Goal: Check status: Check status

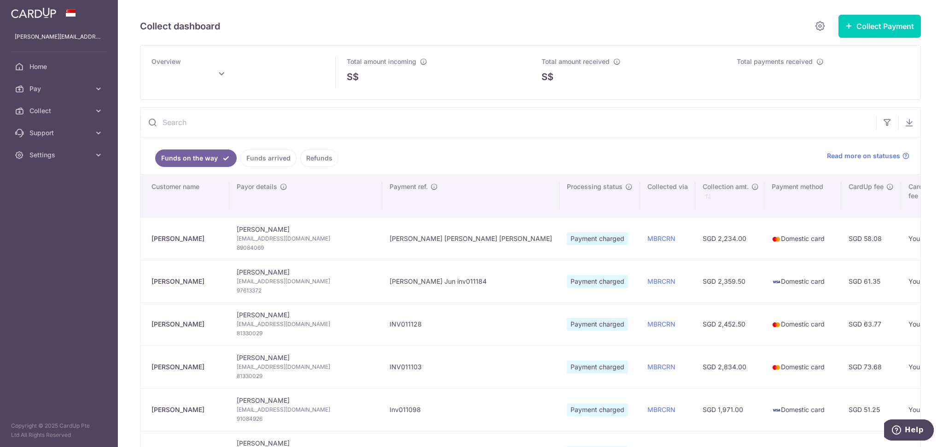
click at [267, 161] on link "Funds arrived" at bounding box center [268, 158] width 56 height 17
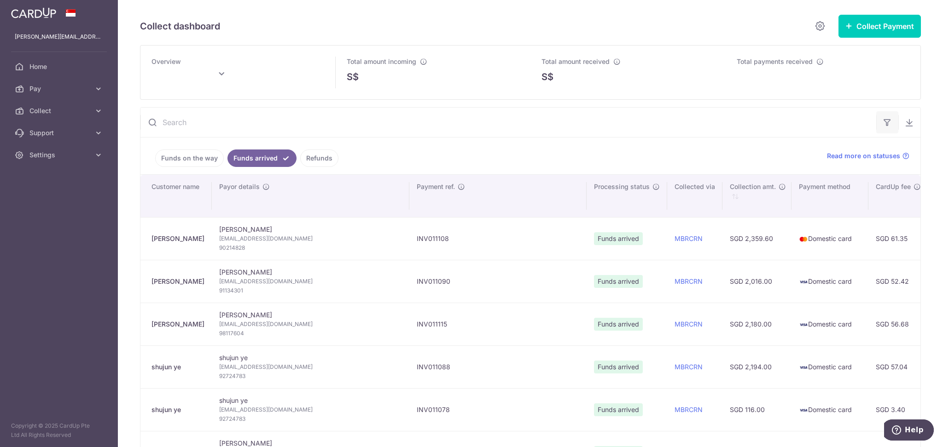
click at [877, 128] on button "button" at bounding box center [887, 122] width 22 height 22
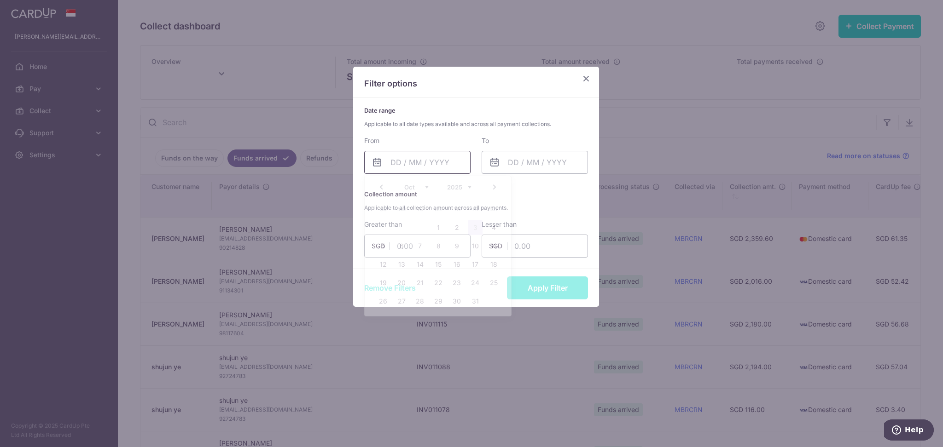
click at [414, 158] on input "text" at bounding box center [417, 162] width 106 height 23
type input "[DATE]"
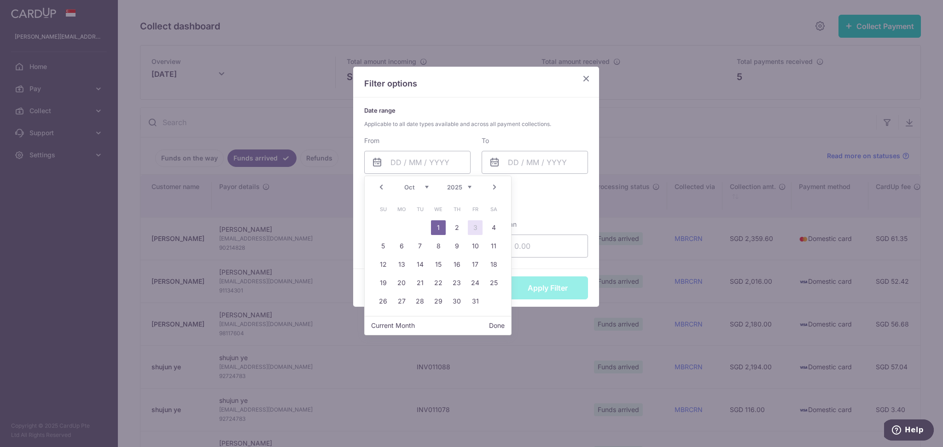
click at [442, 226] on link "1" at bounding box center [438, 227] width 15 height 15
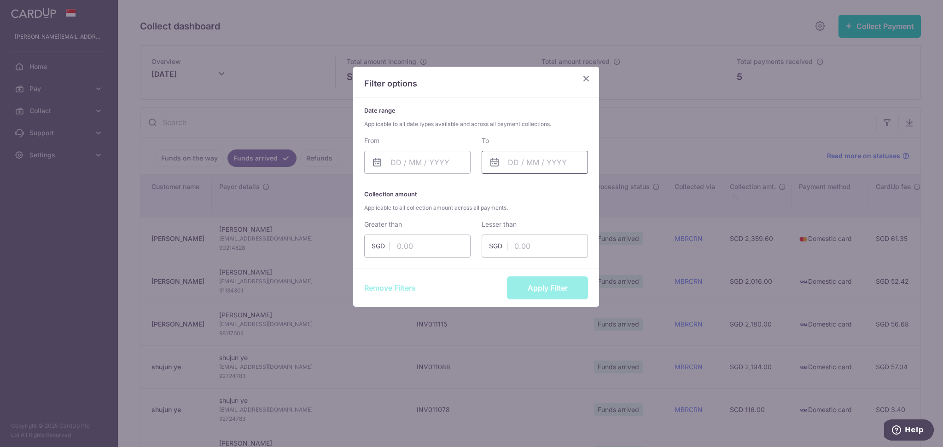
drag, startPoint x: 546, startPoint y: 166, endPoint x: 545, endPoint y: 175, distance: 8.8
click at [547, 166] on input "text" at bounding box center [534, 162] width 106 height 23
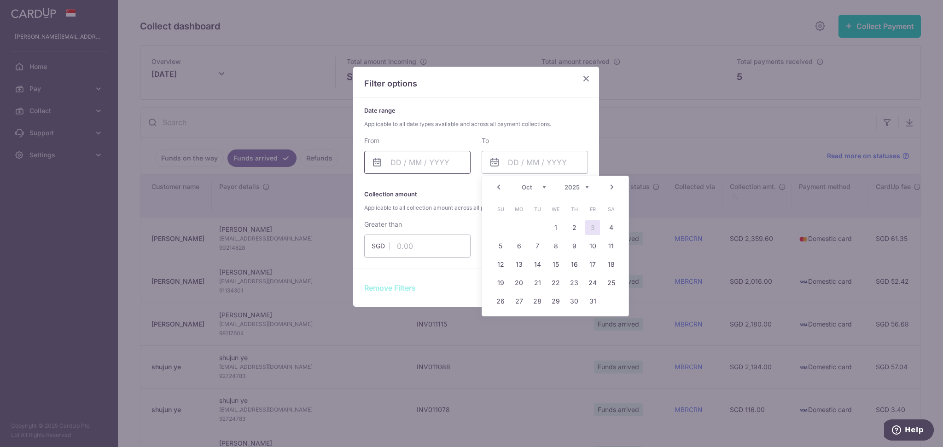
drag, startPoint x: 435, startPoint y: 168, endPoint x: 437, endPoint y: 172, distance: 5.0
click at [434, 168] on input "text" at bounding box center [417, 162] width 106 height 23
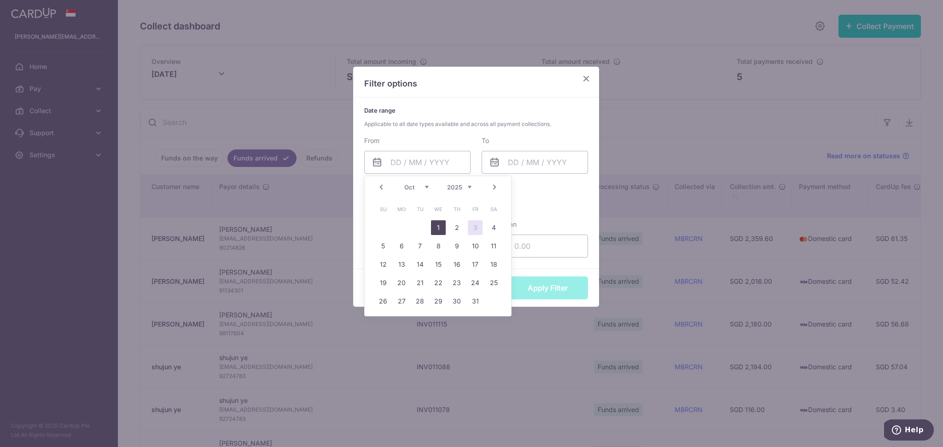
click at [439, 228] on link "1" at bounding box center [438, 227] width 15 height 15
type input "[DATE]"
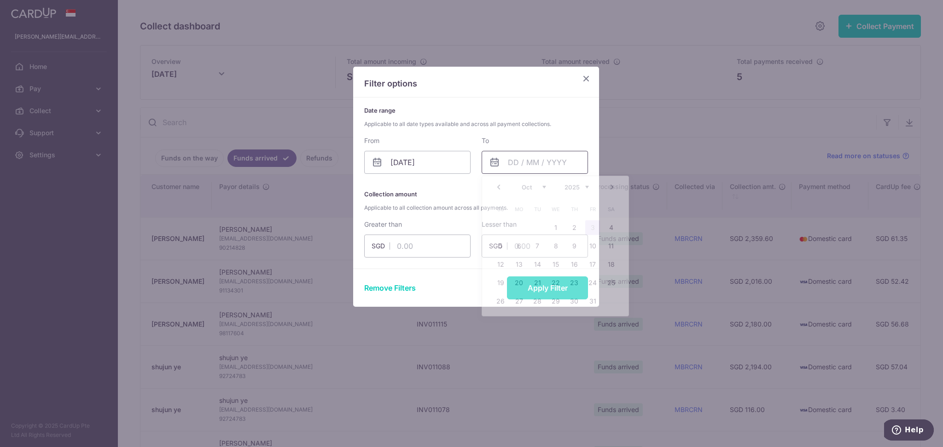
click at [512, 164] on input "text" at bounding box center [534, 162] width 106 height 23
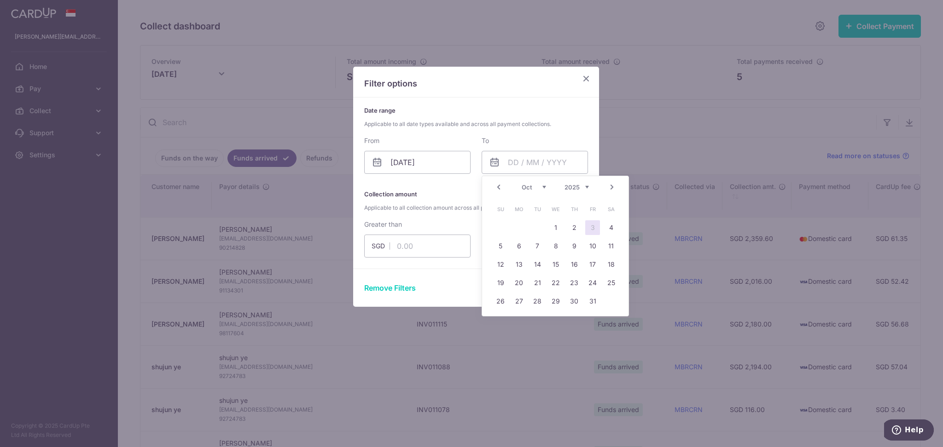
click at [590, 229] on link "3" at bounding box center [592, 227] width 15 height 15
type input "[DATE]"
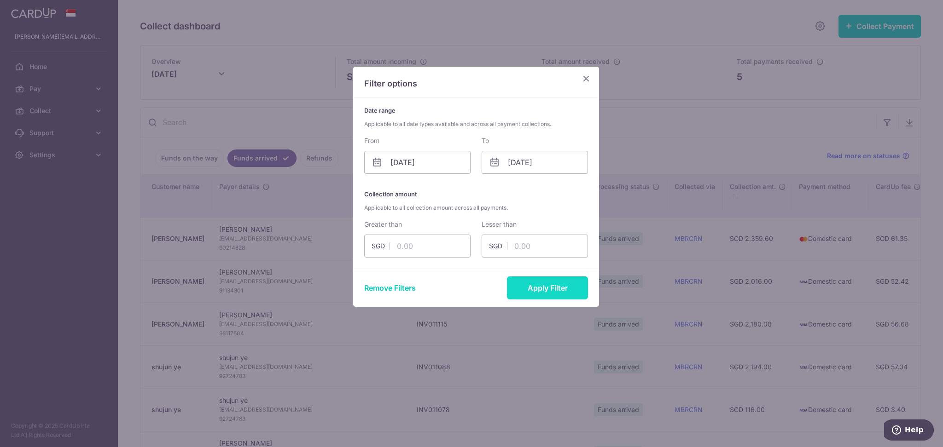
click at [548, 290] on button "Apply Filter" at bounding box center [547, 288] width 81 height 23
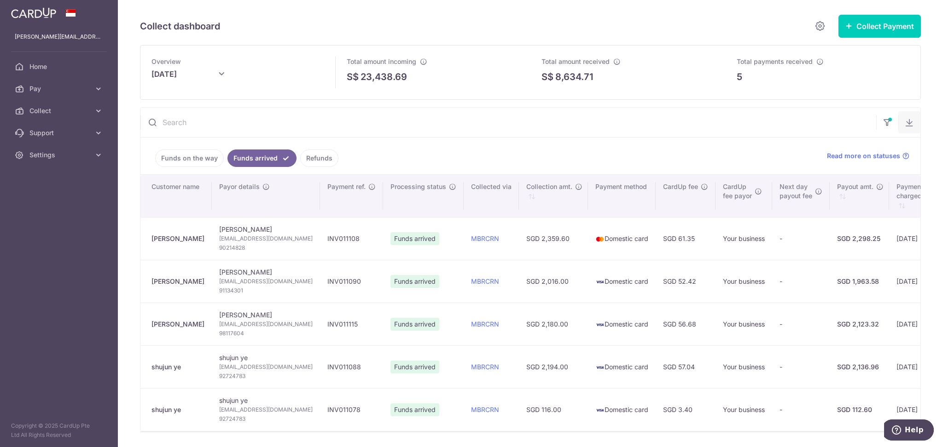
click at [904, 120] on icon "button" at bounding box center [908, 122] width 9 height 9
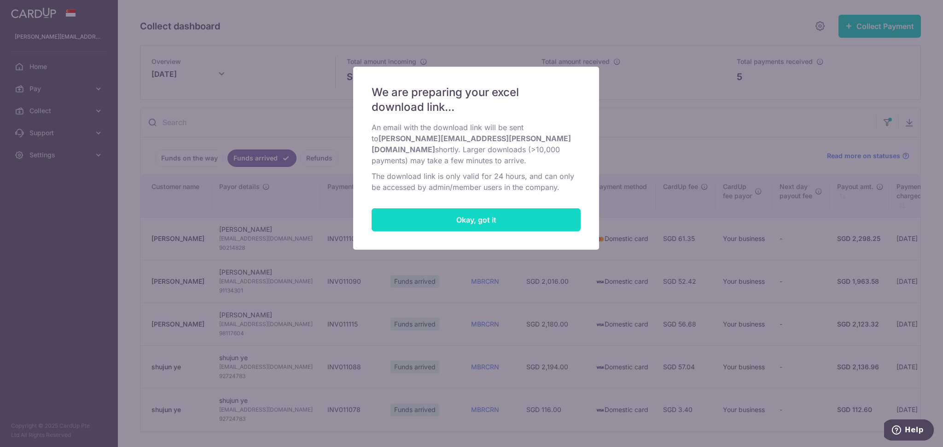
click at [483, 217] on button "Okay, got it" at bounding box center [475, 219] width 209 height 23
